Goal: Use online tool/utility: Utilize a website feature to perform a specific function

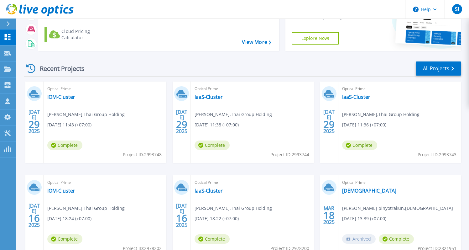
scroll to position [54, 0]
click at [215, 98] on link "IaaS-Cluster" at bounding box center [209, 97] width 28 height 6
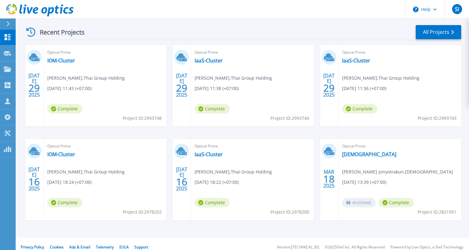
scroll to position [94, 0]
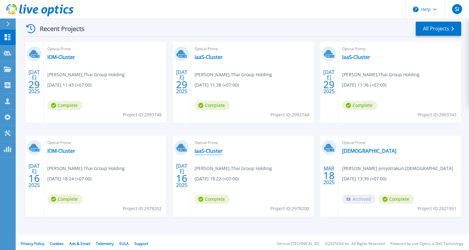
click at [208, 151] on link "IaaS-Cluster" at bounding box center [209, 151] width 28 height 6
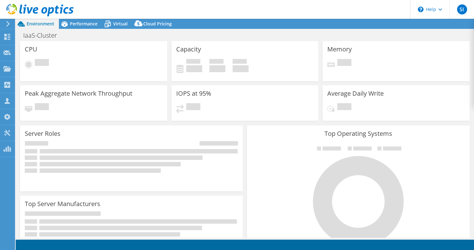
select select "USD"
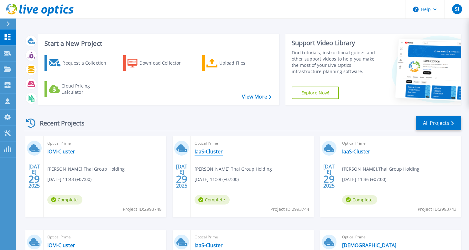
click at [220, 151] on link "IaaS-Cluster" at bounding box center [209, 151] width 28 height 6
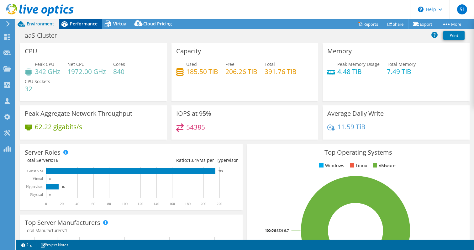
click at [87, 26] on span "Performance" at bounding box center [84, 24] width 28 height 6
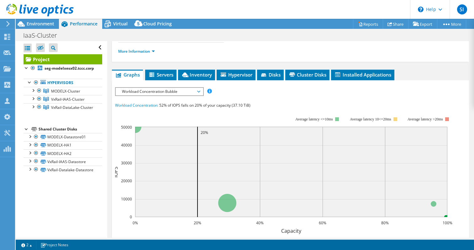
scroll to position [107, 0]
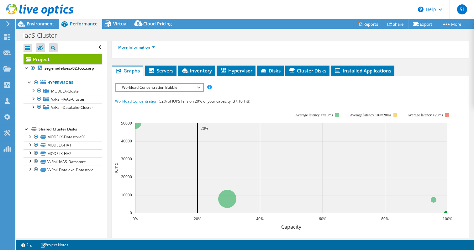
click at [177, 85] on span "Workload Concentration Bubble" at bounding box center [159, 88] width 81 height 8
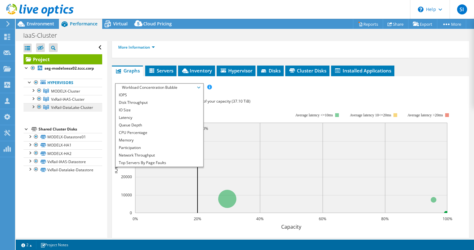
click at [53, 94] on span "VxRail-DataLake-Cluster" at bounding box center [65, 90] width 29 height 5
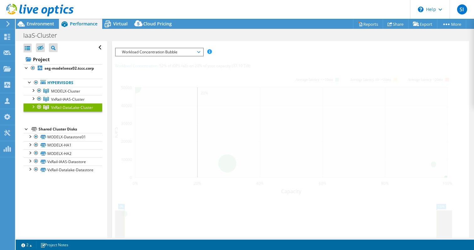
click at [40, 111] on div at bounding box center [39, 107] width 6 height 8
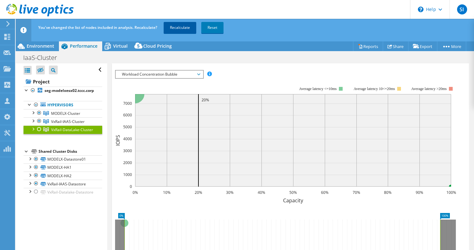
click at [180, 31] on link "Recalculate" at bounding box center [180, 27] width 33 height 11
click at [184, 71] on span "Workload Concentration Bubble" at bounding box center [159, 75] width 81 height 8
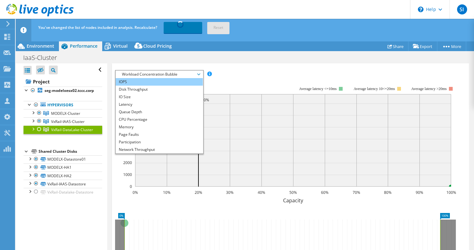
click at [169, 78] on li "IOPS" at bounding box center [159, 82] width 87 height 8
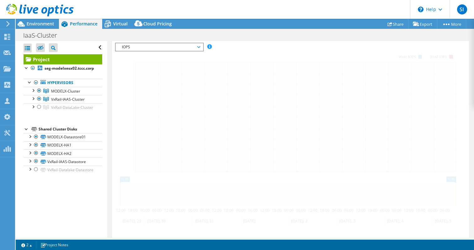
scroll to position [148, 0]
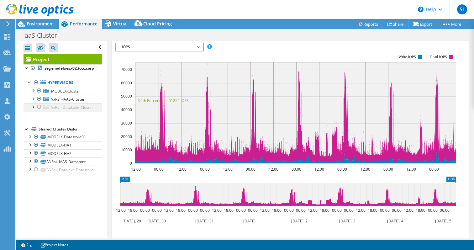
click at [39, 111] on div at bounding box center [39, 107] width 6 height 8
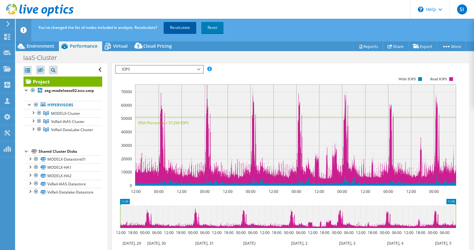
click at [185, 26] on link "Recalculate" at bounding box center [180, 27] width 33 height 11
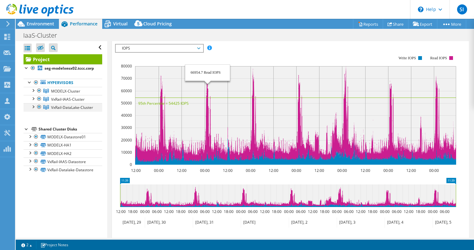
click at [40, 111] on div at bounding box center [39, 107] width 6 height 8
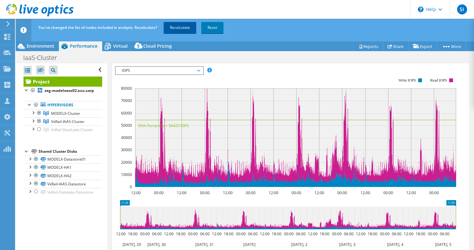
click at [183, 26] on link "Recalculate" at bounding box center [180, 27] width 33 height 11
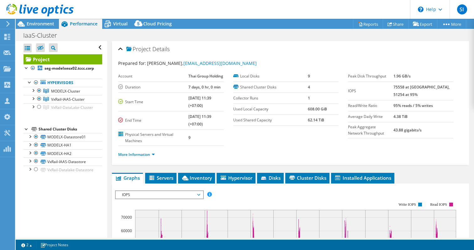
select select "USD"
